Goal: Information Seeking & Learning: Learn about a topic

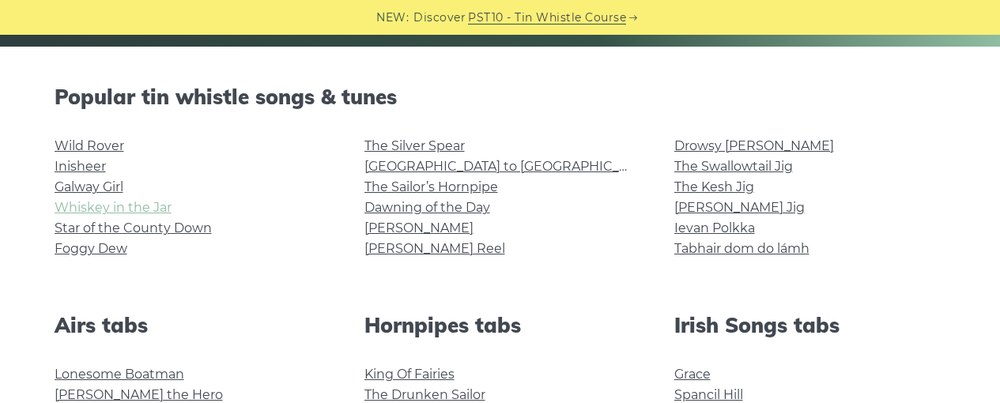
scroll to position [371, 0]
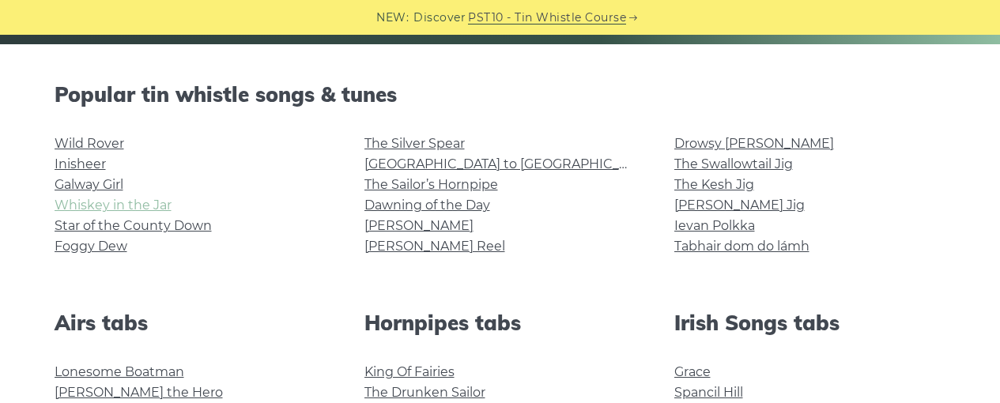
click at [114, 206] on link "Whiskey in the Jar" at bounding box center [113, 205] width 117 height 15
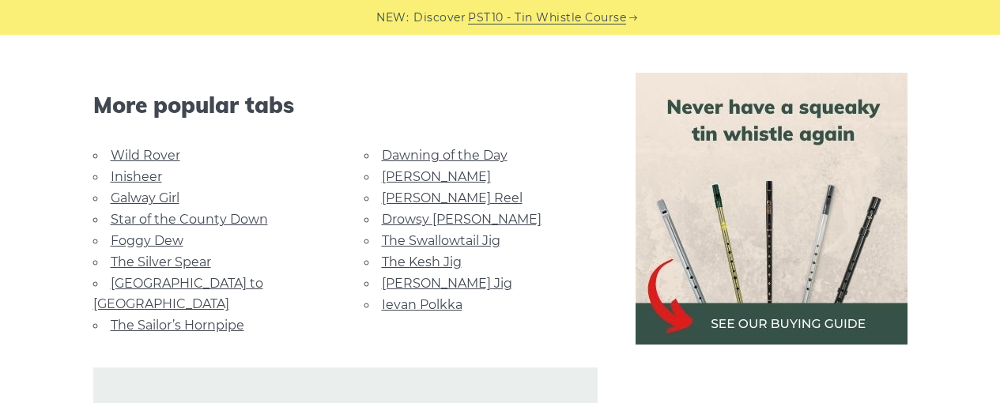
scroll to position [1005, 0]
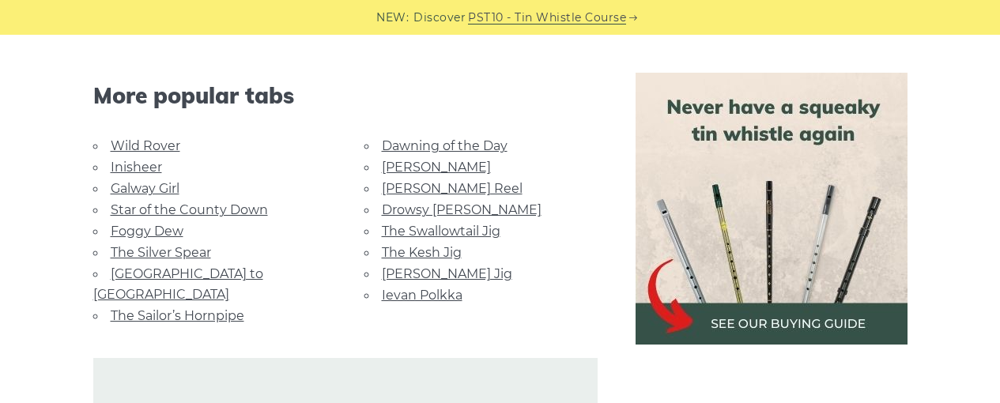
click at [128, 144] on link "Wild Rover" at bounding box center [146, 145] width 70 height 15
click at [164, 308] on link "The Sailor’s Hornpipe" at bounding box center [178, 315] width 134 height 15
click at [132, 187] on link "Galway Girl" at bounding box center [145, 188] width 69 height 15
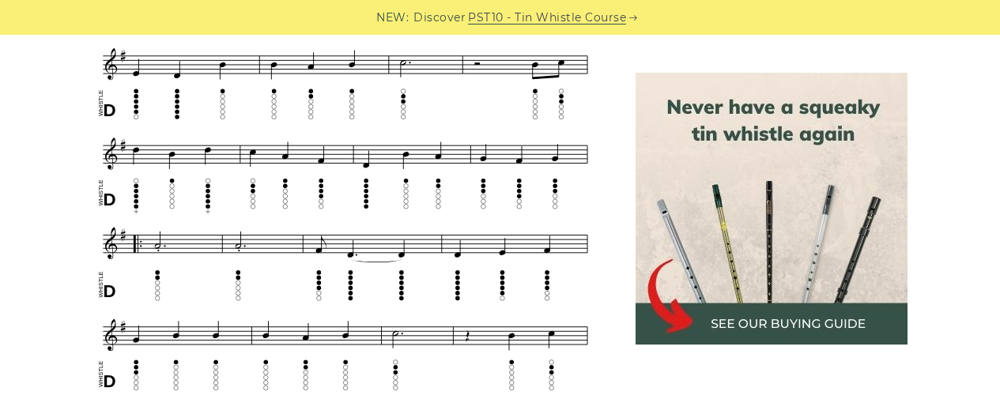
scroll to position [764, 0]
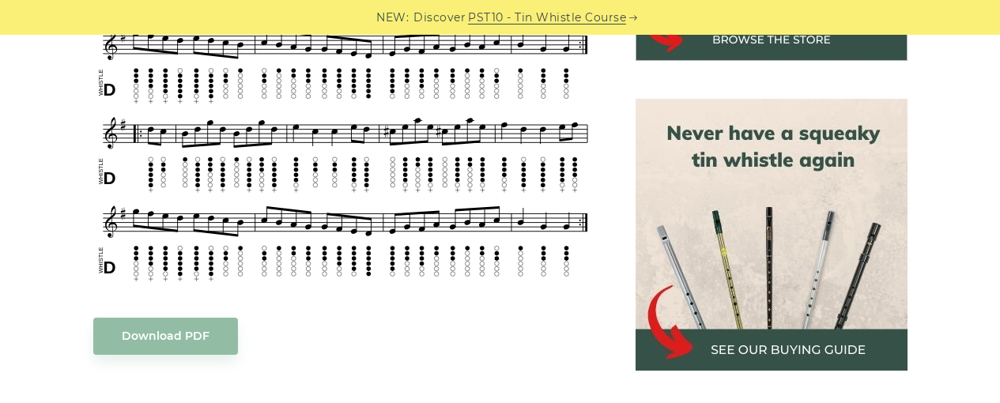
scroll to position [666, 0]
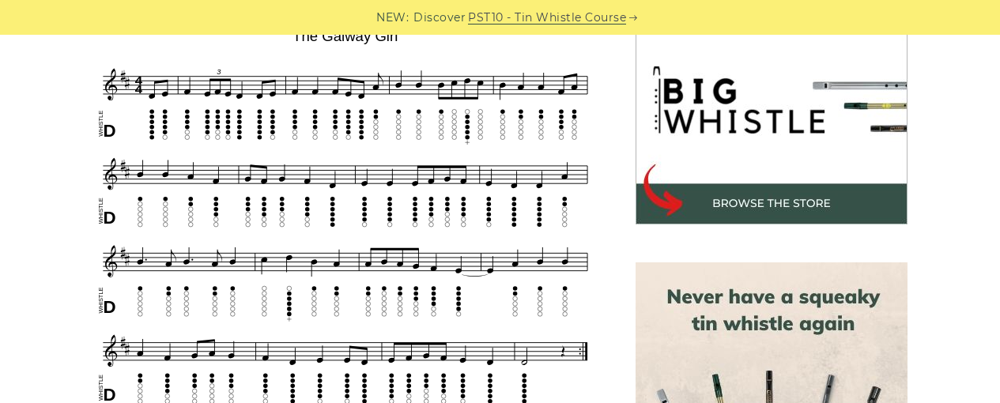
scroll to position [501, 0]
